Goal: Check status: Check status

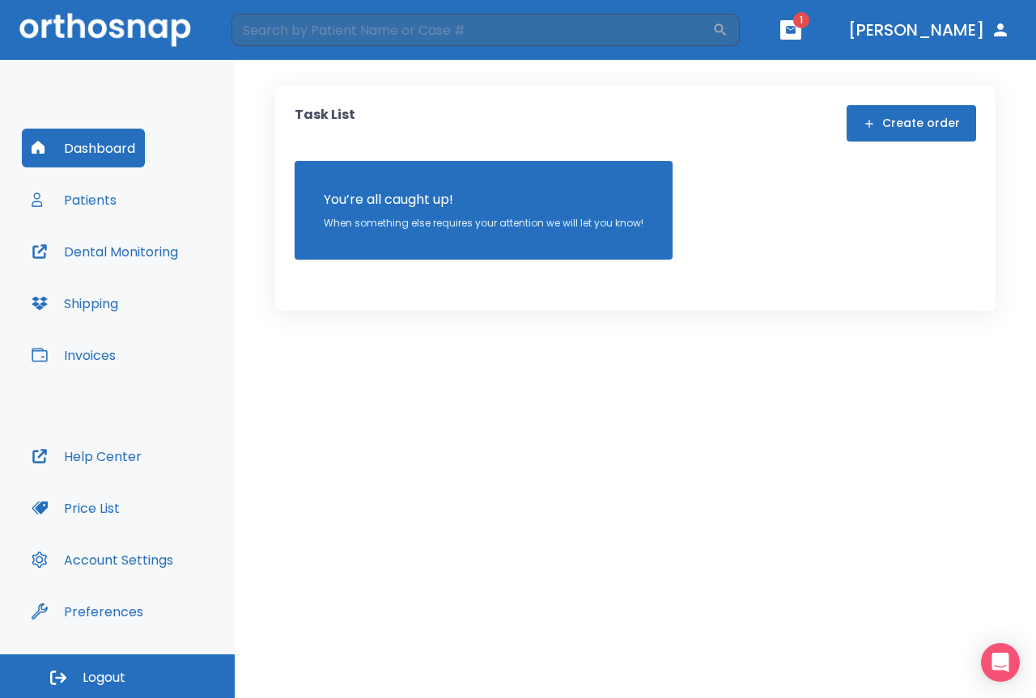
click at [78, 217] on button "Patients" at bounding box center [74, 199] width 104 height 39
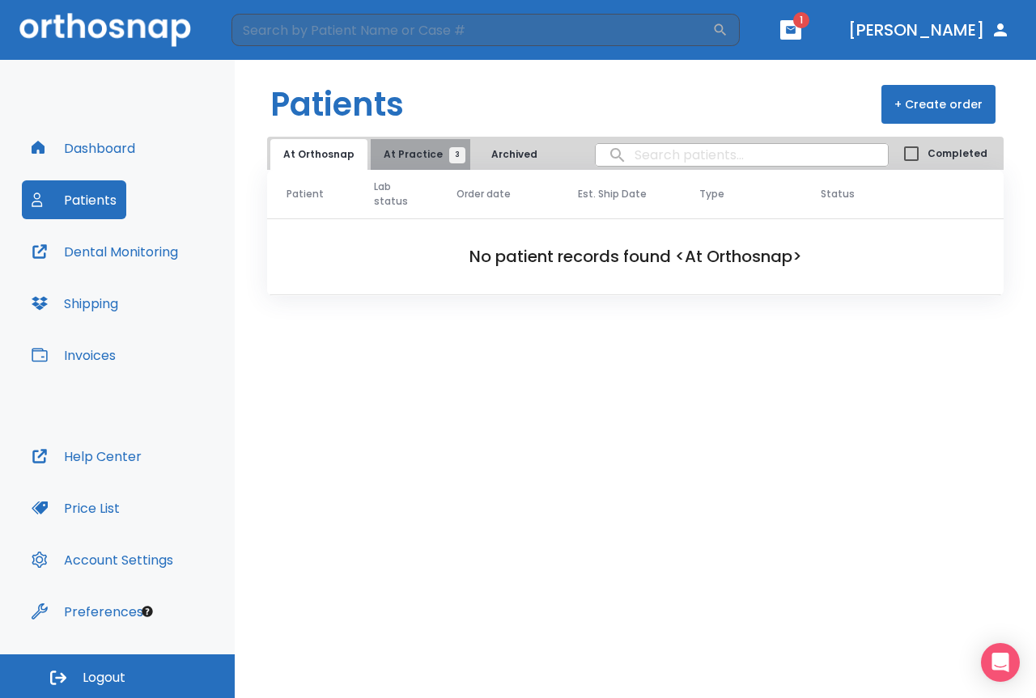
click at [436, 154] on span "At Practice 3" at bounding box center [421, 154] width 74 height 15
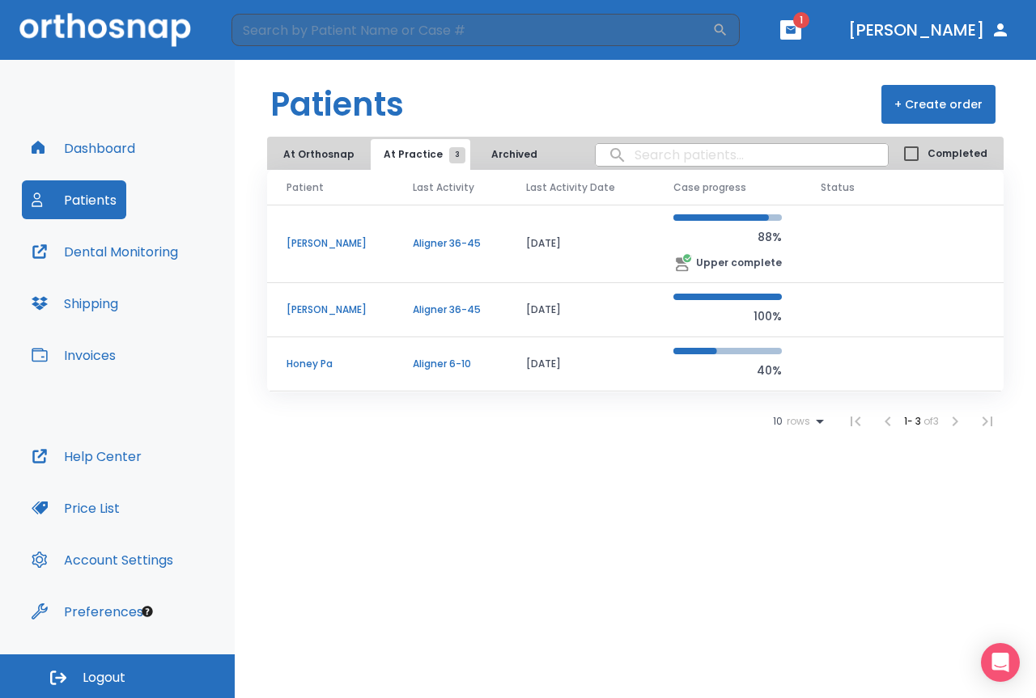
click at [419, 244] on p "Aligner 36-45" at bounding box center [450, 243] width 74 height 15
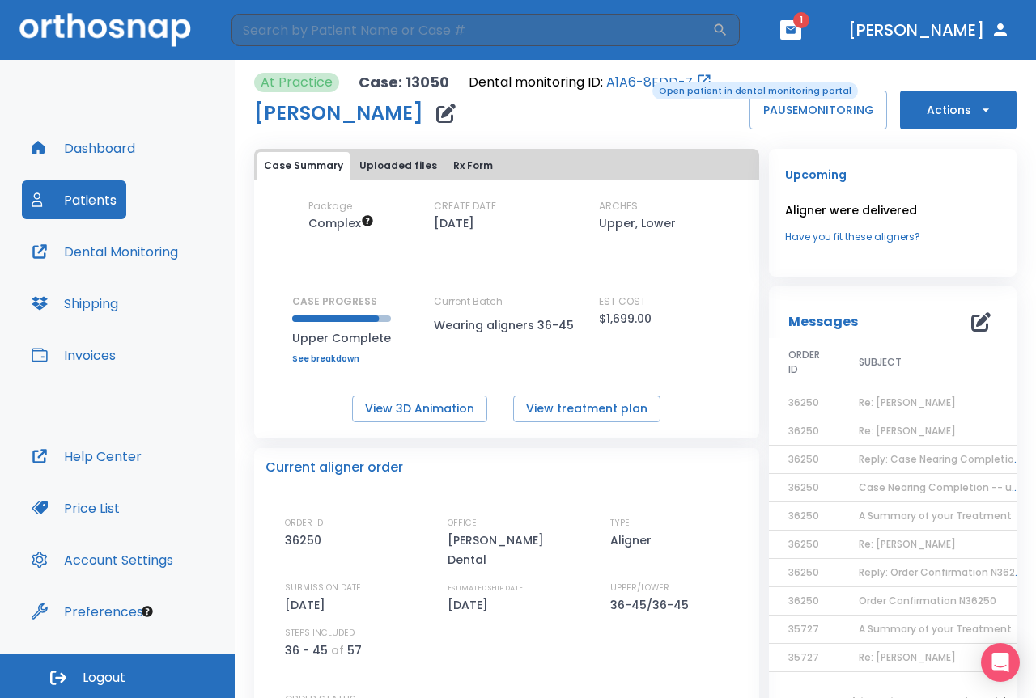
click at [641, 81] on link "A1A6-8EDD-Z" at bounding box center [649, 82] width 87 height 19
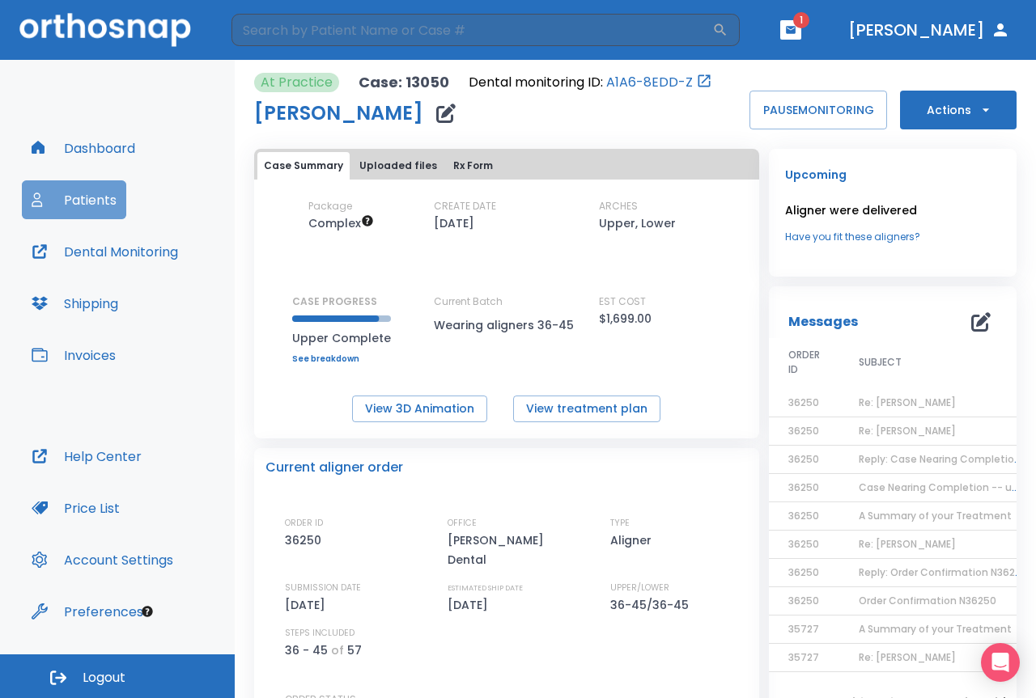
click at [95, 205] on button "Patients" at bounding box center [74, 199] width 104 height 39
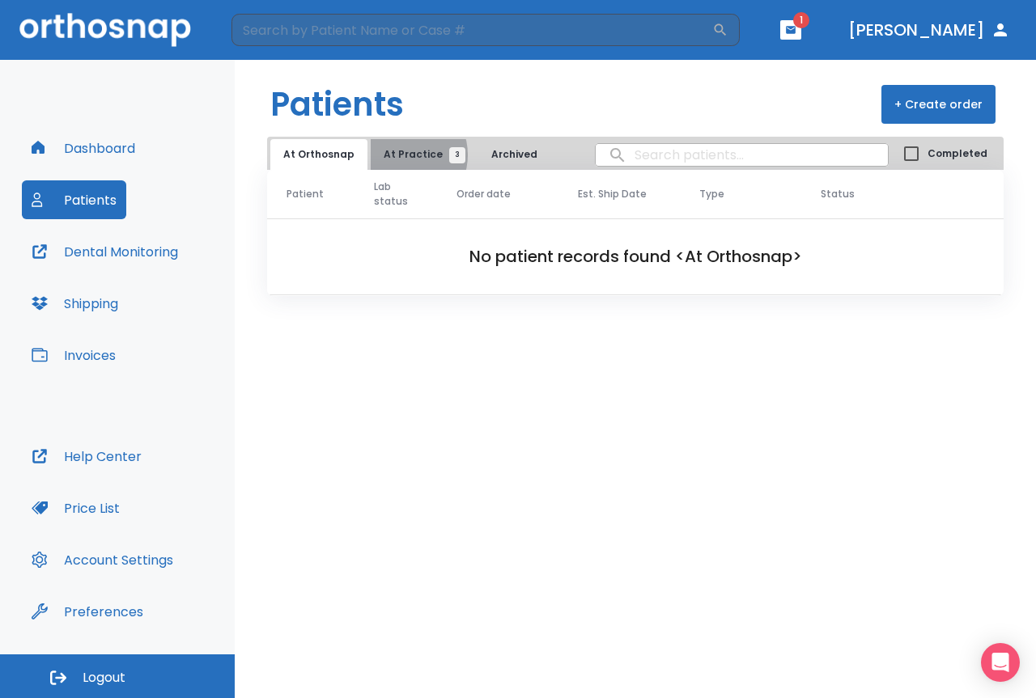
click at [396, 155] on span "At Practice 3" at bounding box center [421, 154] width 74 height 15
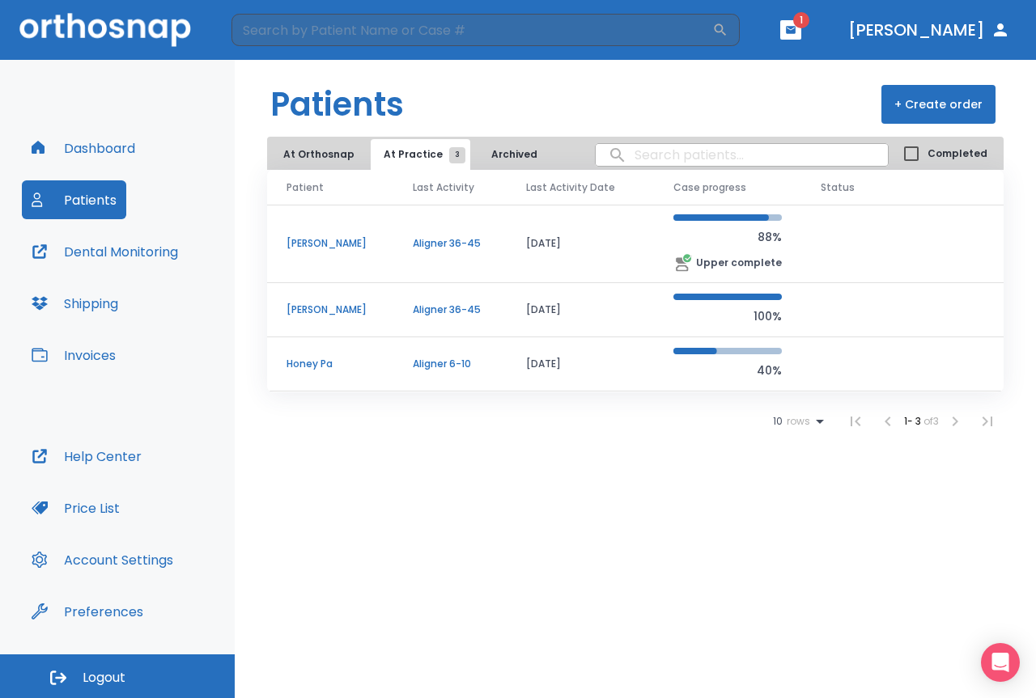
click at [379, 316] on td "[PERSON_NAME]" at bounding box center [330, 310] width 126 height 54
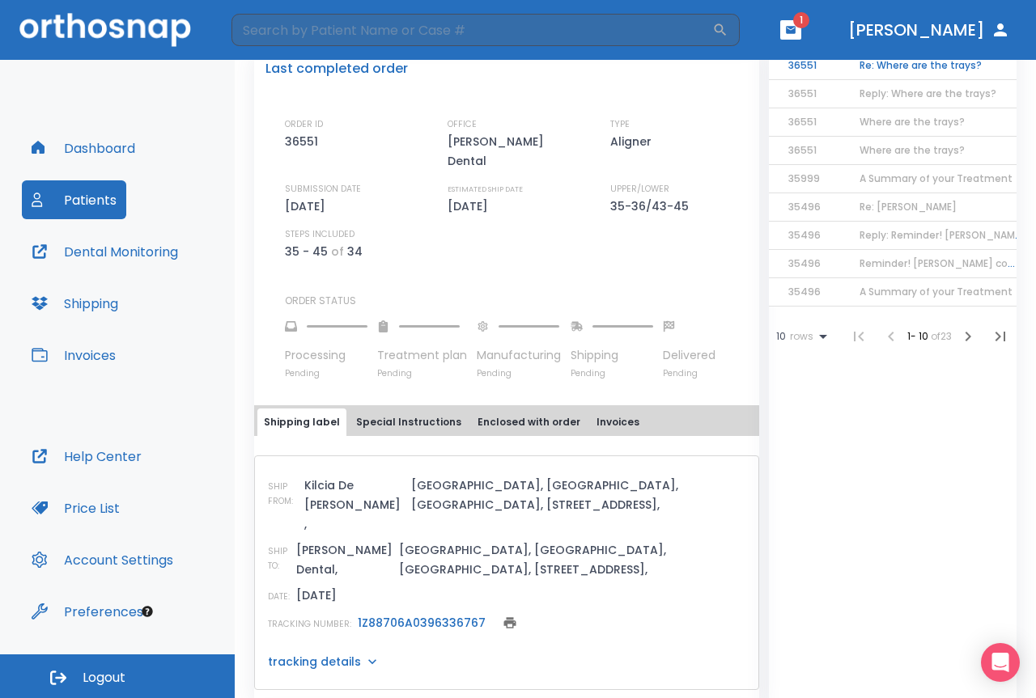
scroll to position [405, 0]
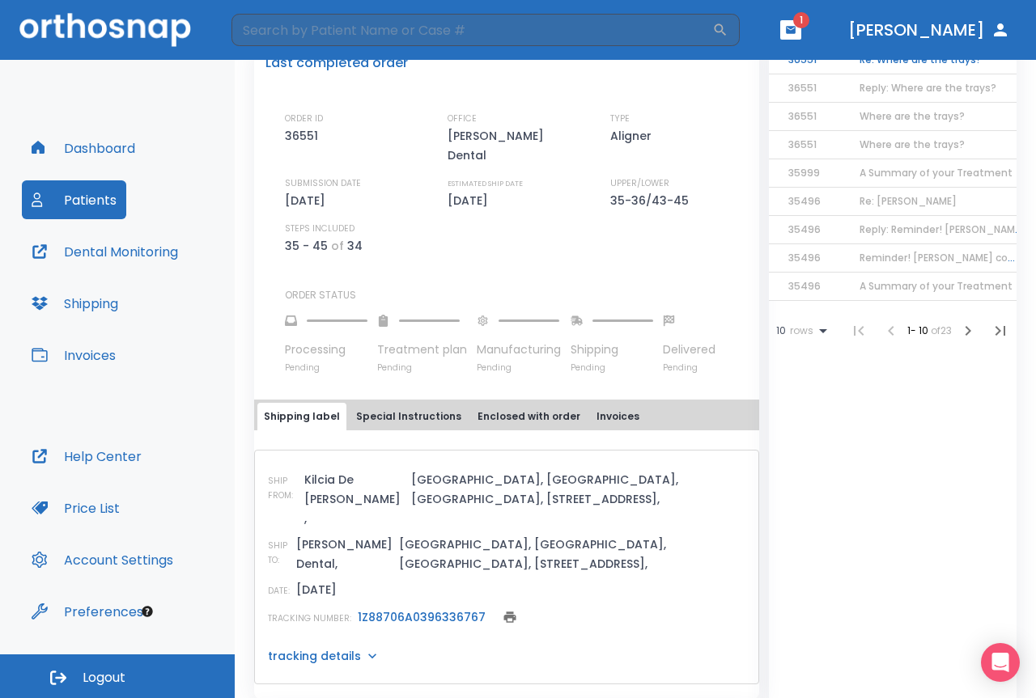
click at [412, 609] on link "1Z88706A0396336767" at bounding box center [422, 617] width 128 height 16
